Goal: Check status: Check status

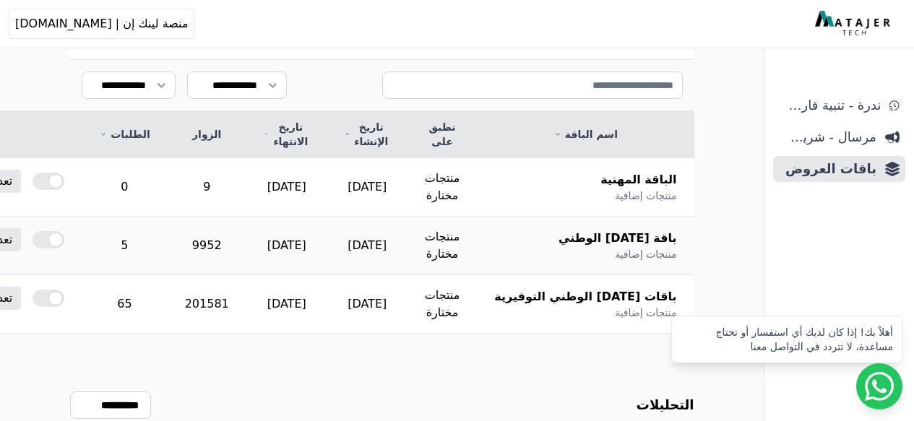
scroll to position [244, 0]
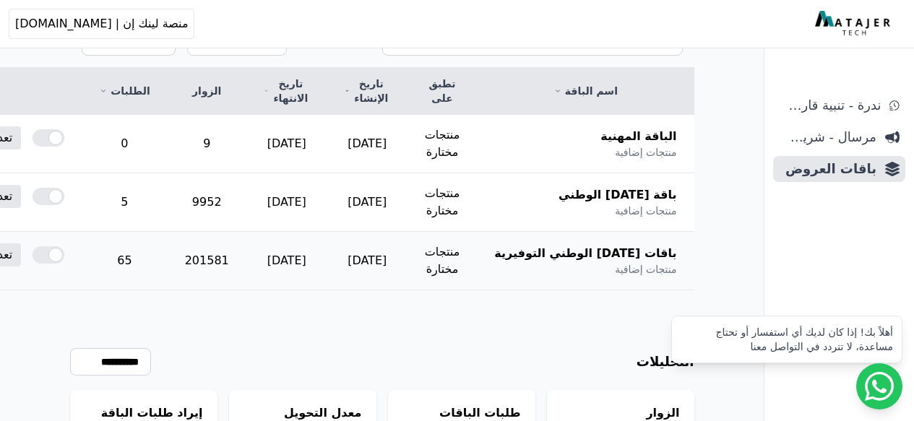
click at [246, 249] on td "201581" at bounding box center [207, 261] width 79 height 59
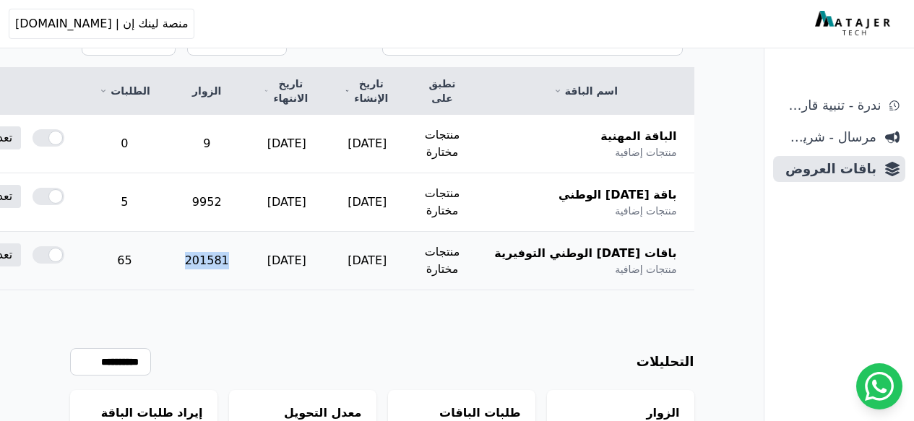
click at [246, 249] on td "201581" at bounding box center [207, 261] width 79 height 59
click at [167, 244] on td "65" at bounding box center [124, 261] width 85 height 59
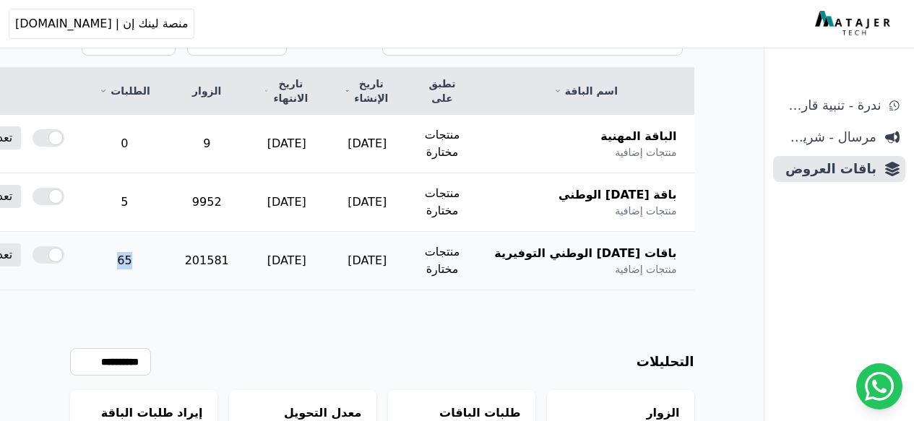
click at [167, 244] on td "65" at bounding box center [124, 261] width 85 height 59
click at [167, 243] on td "65" at bounding box center [124, 261] width 85 height 59
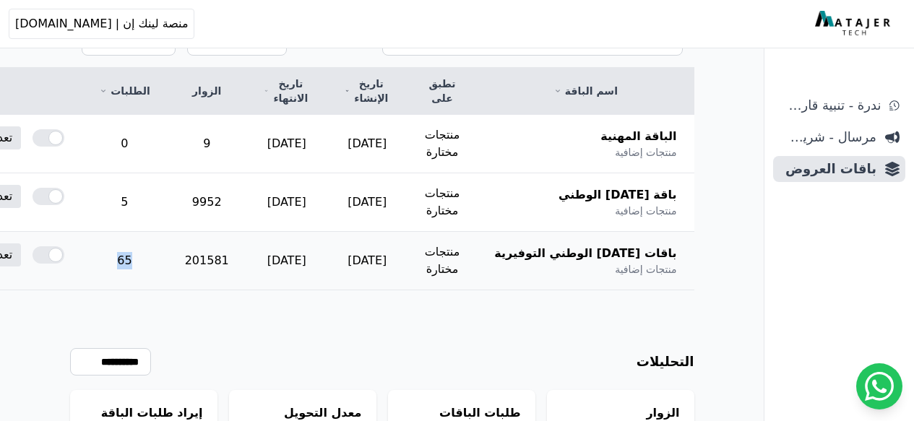
click at [167, 243] on td "65" at bounding box center [124, 261] width 85 height 59
click at [167, 242] on td "65" at bounding box center [124, 261] width 85 height 59
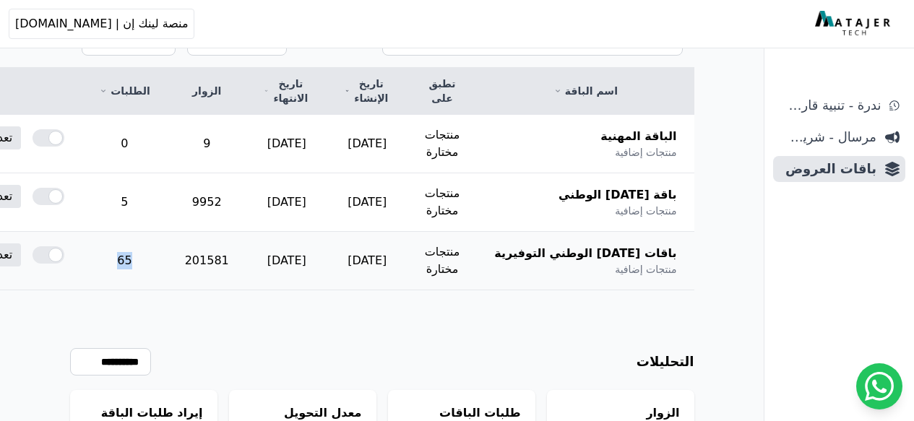
click at [167, 242] on td "65" at bounding box center [124, 261] width 85 height 59
click at [167, 241] on td "65" at bounding box center [124, 261] width 85 height 59
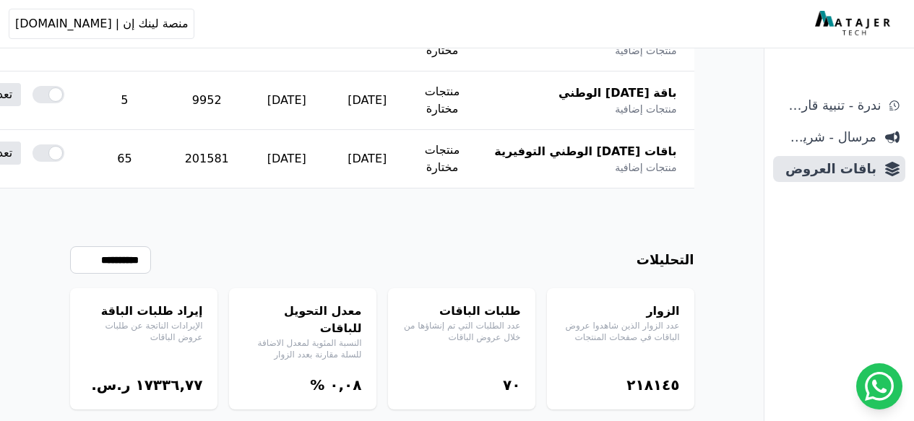
click at [142, 363] on div "إيراد طلبات الباقة الإيرادات الناتجة عن طلبات عروض الباقات ١٧۳۳٦,٧٧ ر.س." at bounding box center [143, 348] width 147 height 121
click at [153, 375] on div "١٧۳۳٦,٧٧ ر.س." at bounding box center [144, 385] width 119 height 20
click at [161, 377] on bdi "١٧۳۳٦,٧٧" at bounding box center [168, 385] width 67 height 17
click at [199, 365] on div "إيراد طلبات الباقة الإيرادات الناتجة عن طلبات عروض الباقات ١٧۳۳٦,٧٧ ر.س." at bounding box center [143, 348] width 147 height 121
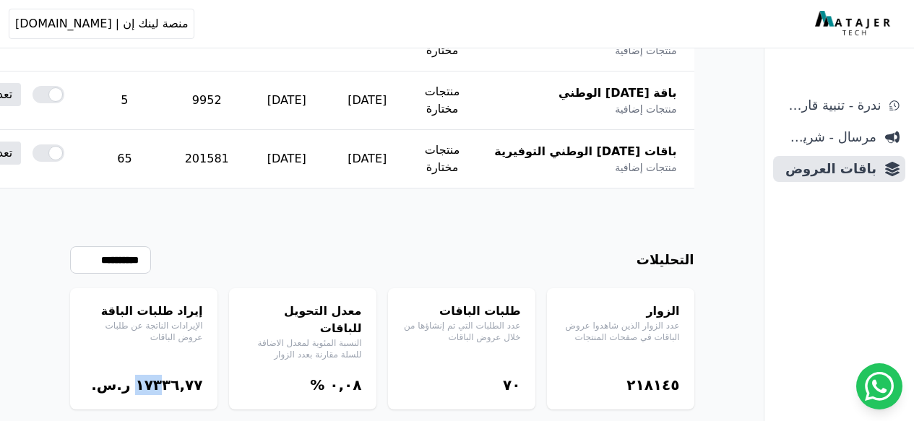
drag, startPoint x: 158, startPoint y: 351, endPoint x: 145, endPoint y: 351, distance: 13.7
click at [145, 377] on bdi "١٧۳۳٦,٧٧" at bounding box center [168, 385] width 67 height 17
drag, startPoint x: 146, startPoint y: 353, endPoint x: 134, endPoint y: 352, distance: 12.3
click at [134, 375] on div "١٧۳۳٦,٧٧ ر.س." at bounding box center [144, 385] width 119 height 20
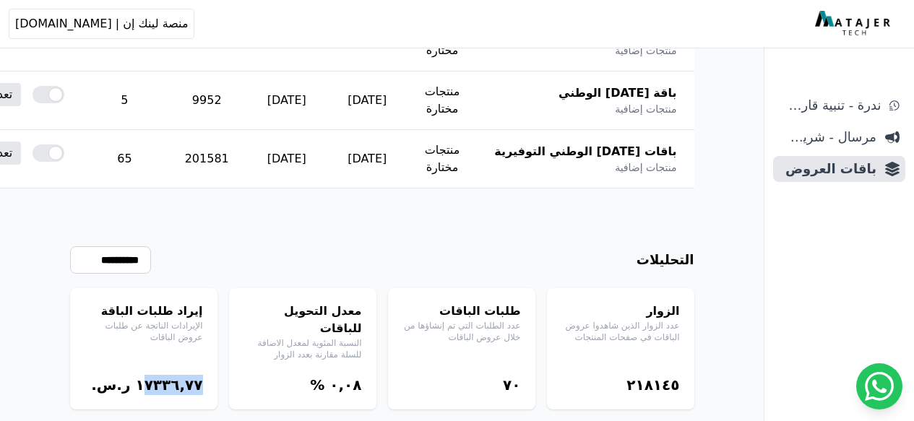
click at [139, 375] on div "١٧۳۳٦,٧٧ ر.س." at bounding box center [144, 385] width 119 height 20
click at [139, 377] on bdi "١٧۳۳٦,٧٧" at bounding box center [168, 385] width 67 height 17
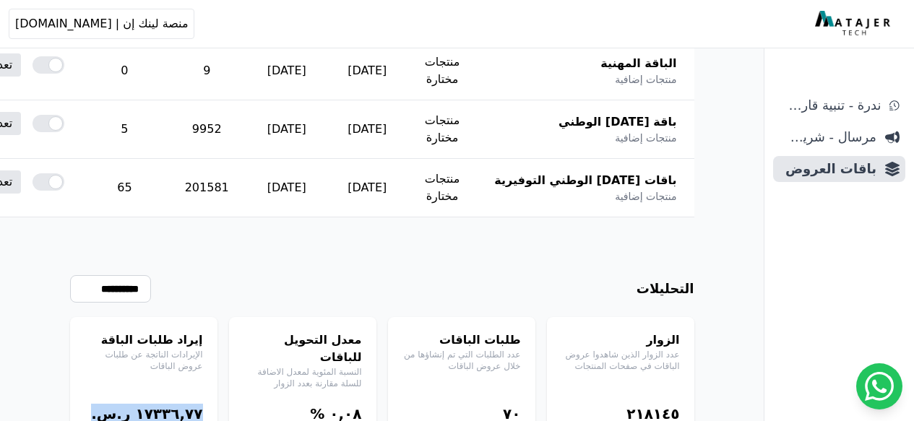
scroll to position [336, 0]
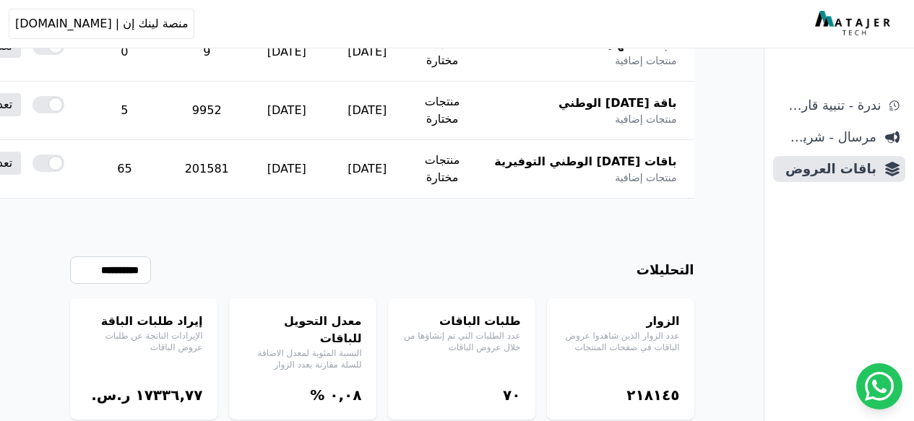
click at [160, 387] on bdi "١٧۳۳٦,٧٧" at bounding box center [168, 395] width 67 height 17
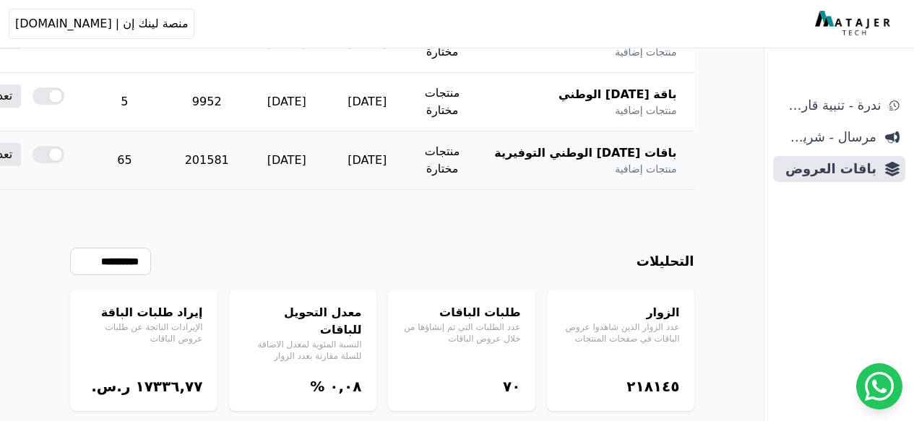
scroll to position [346, 0]
